Goal: Information Seeking & Learning: Learn about a topic

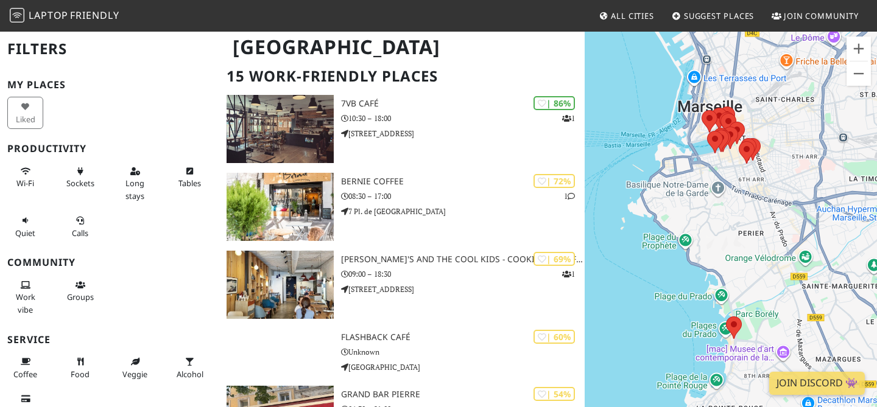
scroll to position [88, 0]
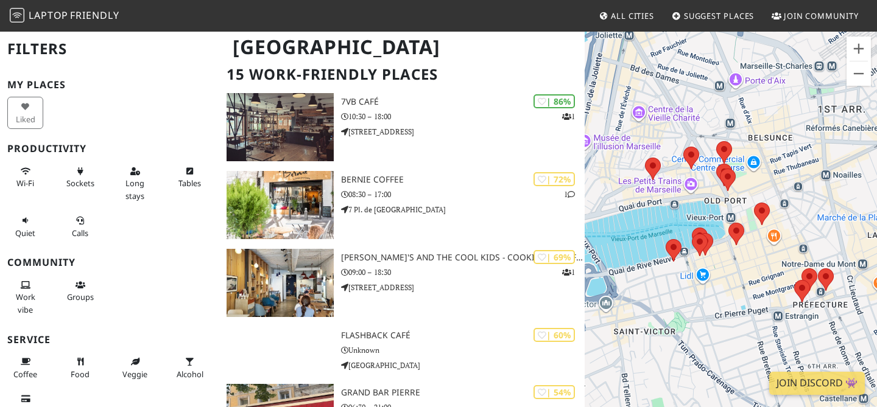
drag, startPoint x: 733, startPoint y: 192, endPoint x: 843, endPoint y: 222, distance: 114.2
click at [843, 222] on div at bounding box center [731, 233] width 292 height 407
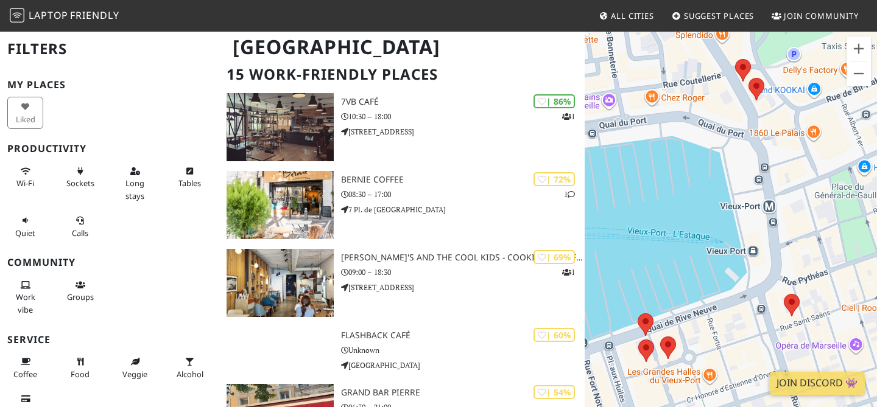
drag, startPoint x: 689, startPoint y: 270, endPoint x: 869, endPoint y: 270, distance: 179.7
click at [869, 270] on div at bounding box center [731, 233] width 292 height 407
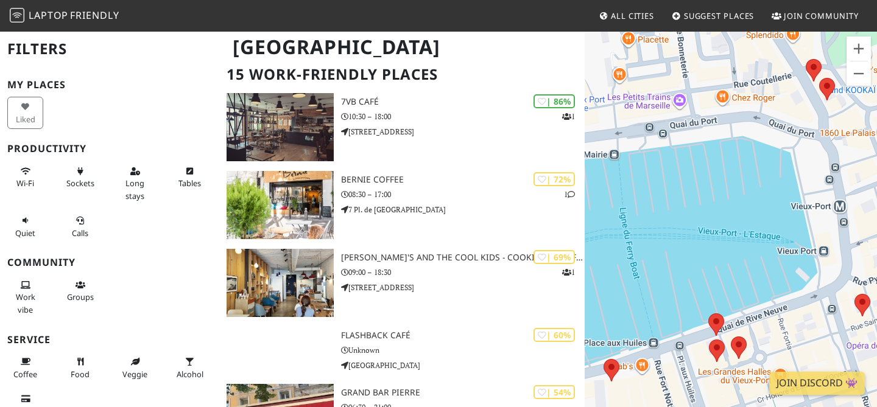
drag, startPoint x: 714, startPoint y: 272, endPoint x: 866, endPoint y: 269, distance: 151.7
click at [869, 269] on div at bounding box center [731, 233] width 292 height 407
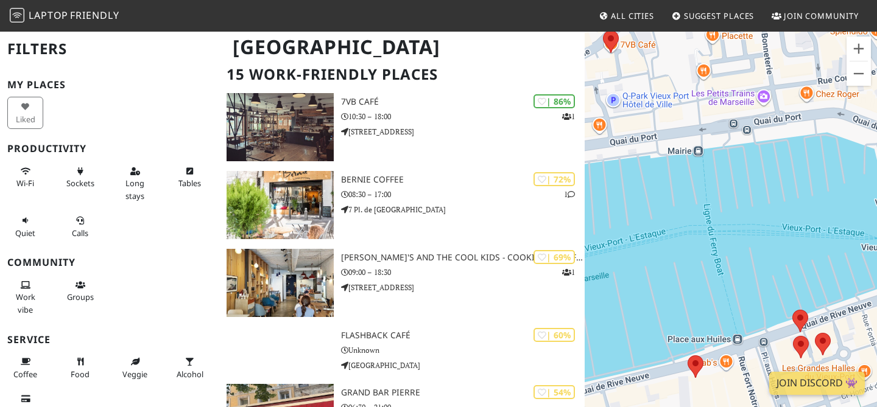
drag, startPoint x: 724, startPoint y: 253, endPoint x: 809, endPoint y: 251, distance: 85.9
click at [809, 252] on div at bounding box center [731, 233] width 292 height 407
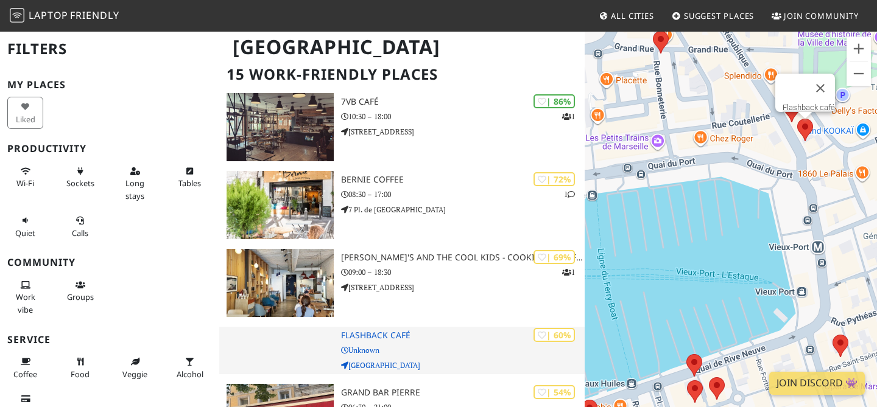
click at [484, 337] on h3 "Flashback café" at bounding box center [463, 336] width 244 height 10
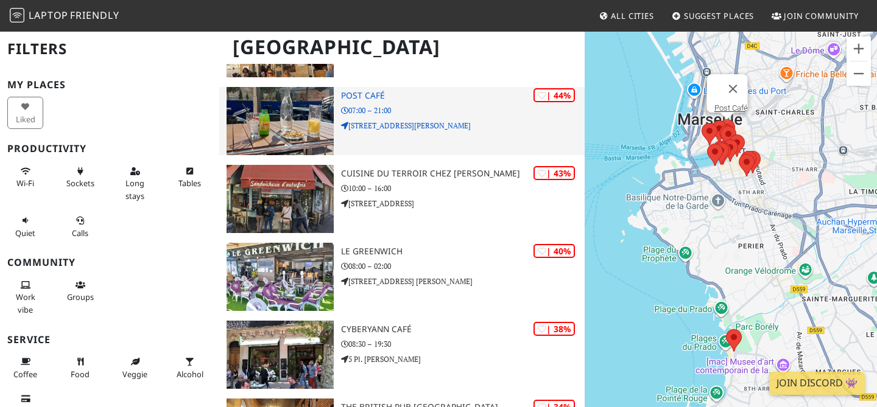
scroll to position [465, 0]
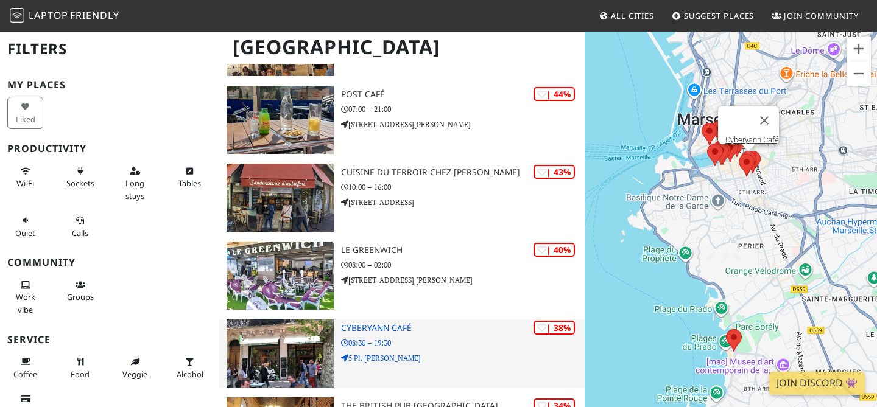
click at [384, 324] on h3 "Cyberyann Café" at bounding box center [463, 328] width 244 height 10
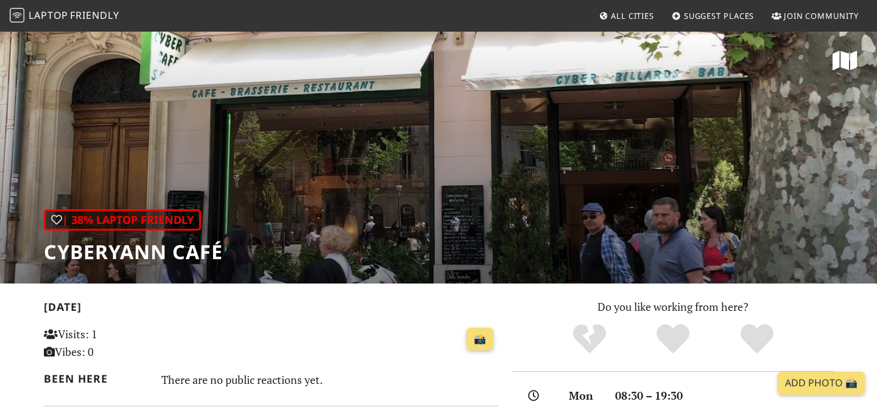
scroll to position [166, 0]
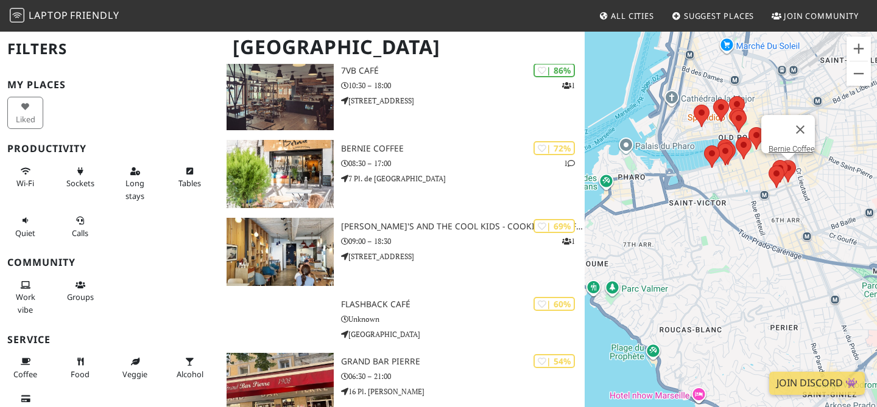
scroll to position [136, 0]
